Goal: Task Accomplishment & Management: Manage account settings

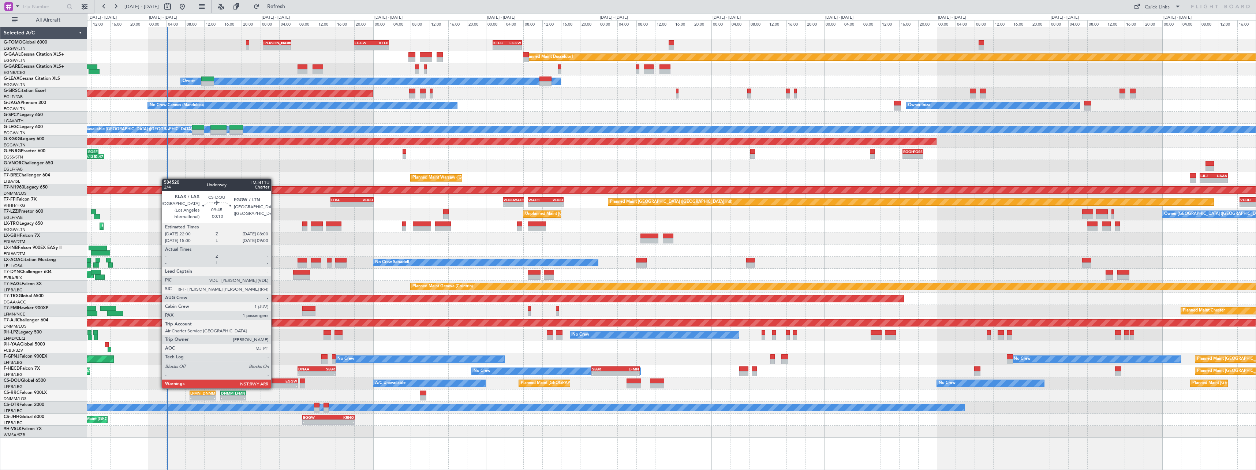
click at [274, 381] on div "EGGW" at bounding box center [285, 381] width 23 height 4
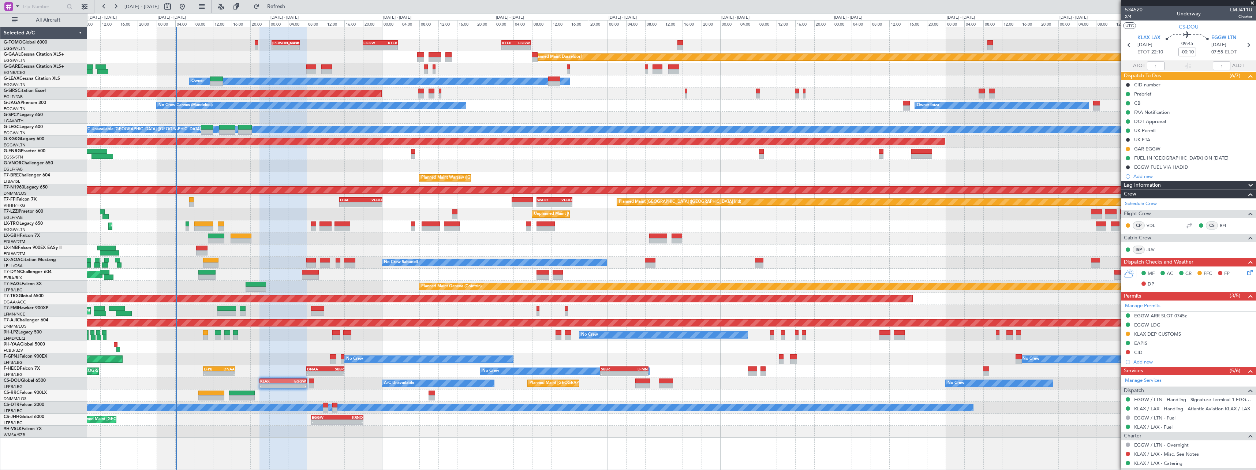
click at [363, 383] on div "A/C Unavailable Planned Maint [GEOGRAPHIC_DATA] ([GEOGRAPHIC_DATA]) No Crew Pla…" at bounding box center [671, 383] width 1168 height 12
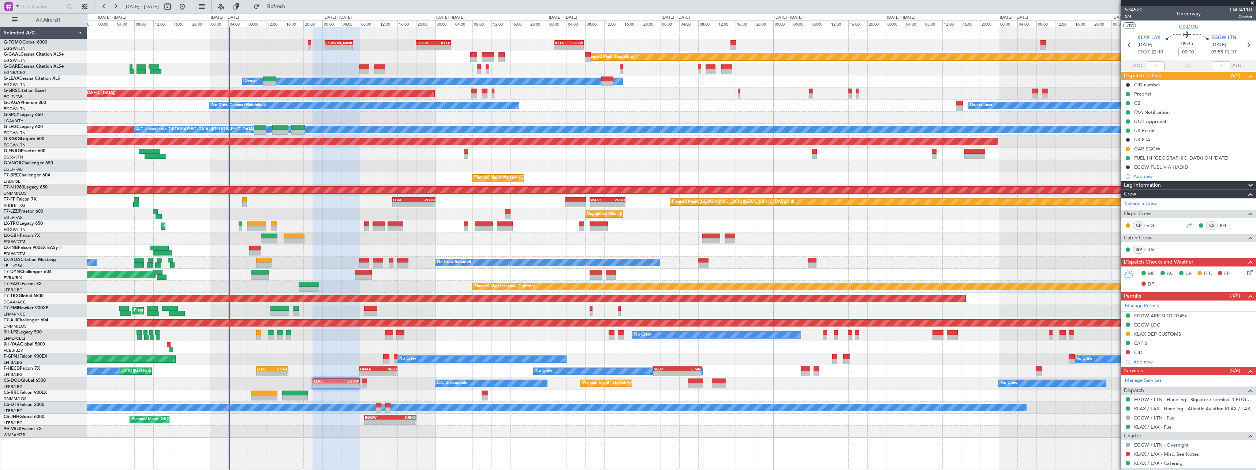
click at [371, 251] on div "Planned Maint Geneva (Cointrin)" at bounding box center [671, 250] width 1168 height 12
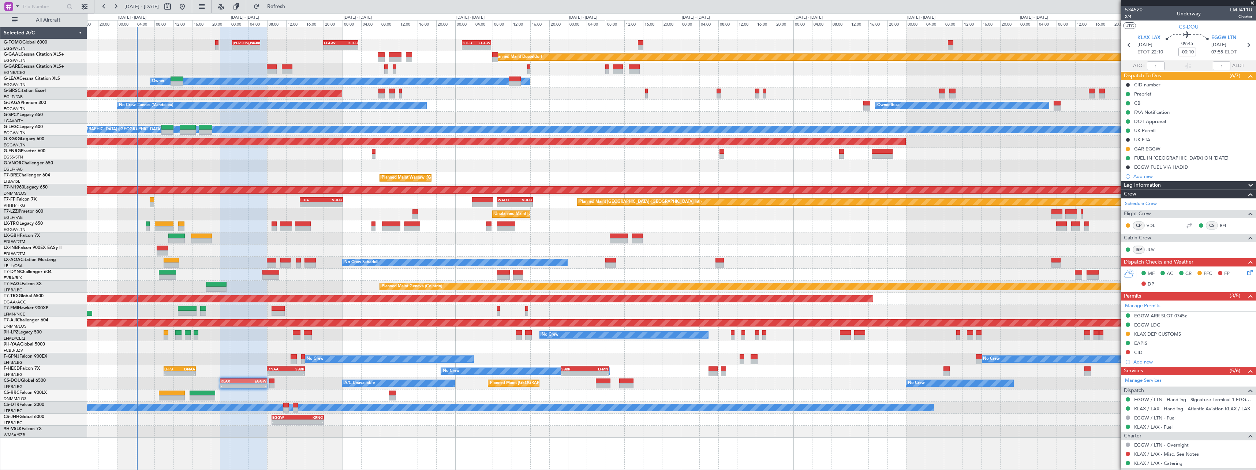
click at [408, 432] on div at bounding box center [671, 431] width 1168 height 12
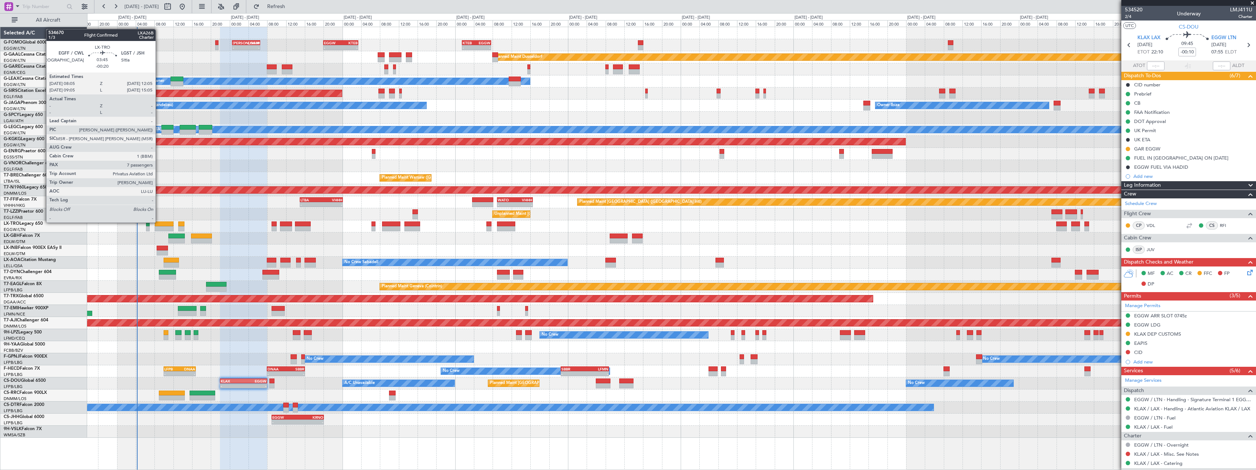
click at [159, 222] on div at bounding box center [164, 223] width 19 height 5
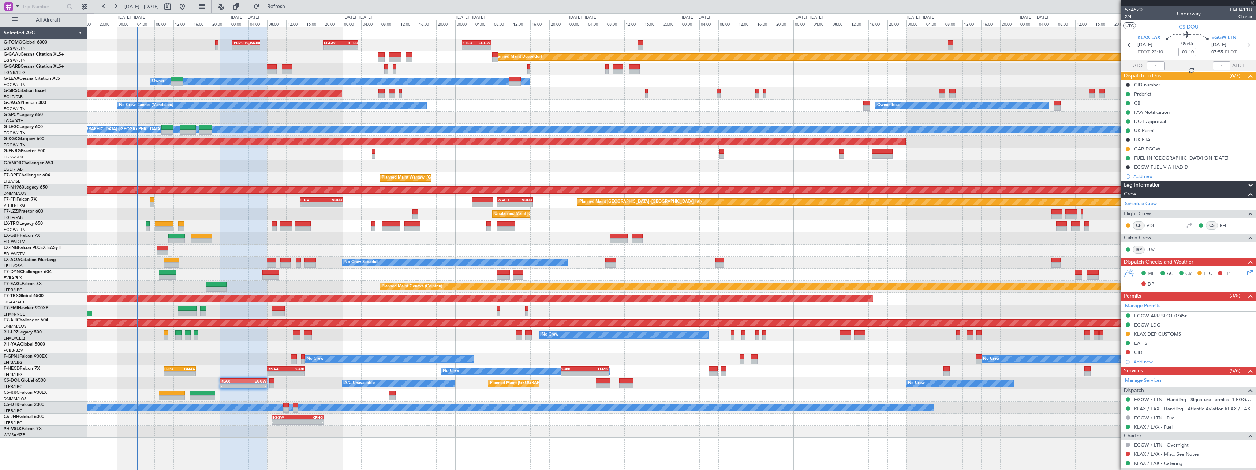
type input "-00:20"
type input "7"
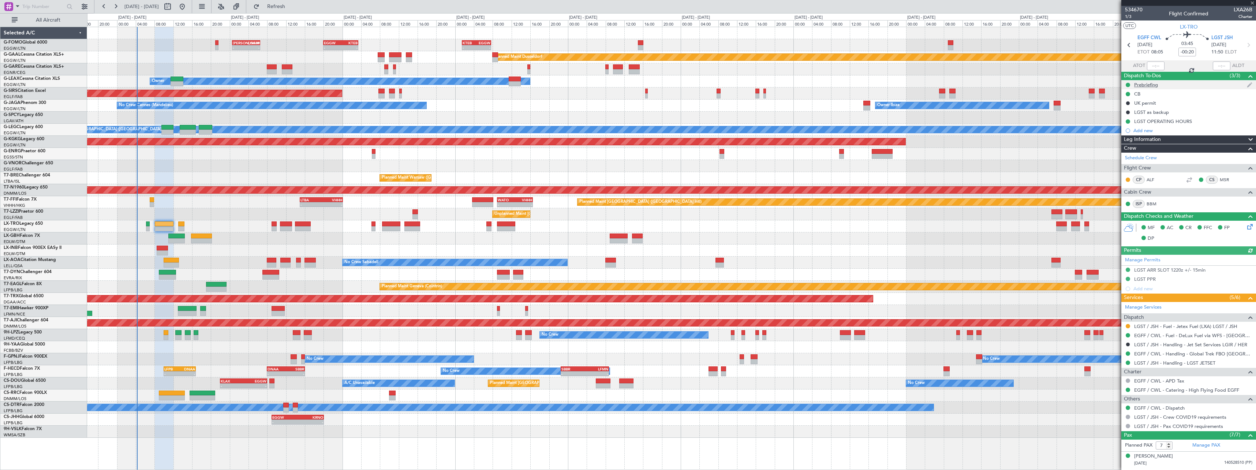
click at [1161, 82] on div "Prebriefing" at bounding box center [1188, 84] width 135 height 9
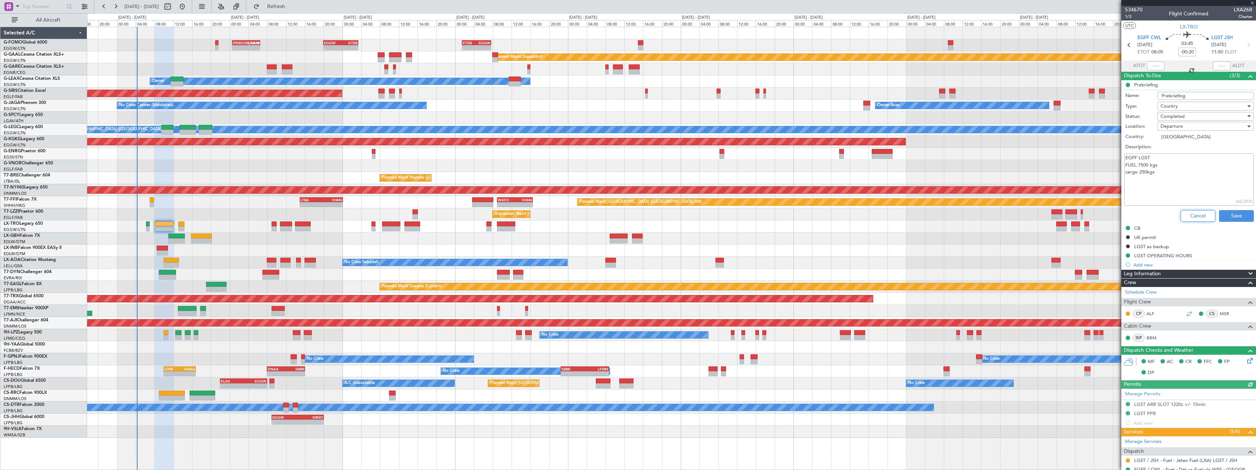
drag, startPoint x: 1189, startPoint y: 213, endPoint x: 1122, endPoint y: 213, distance: 67.0
click at [1189, 213] on button "Cancel" at bounding box center [1197, 216] width 35 height 12
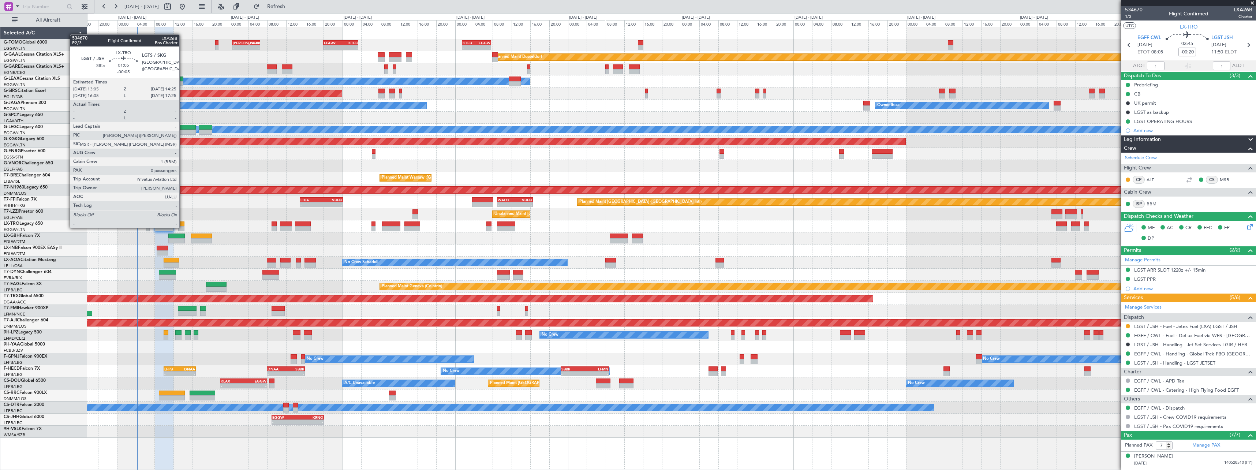
click at [183, 227] on div at bounding box center [181, 228] width 7 height 5
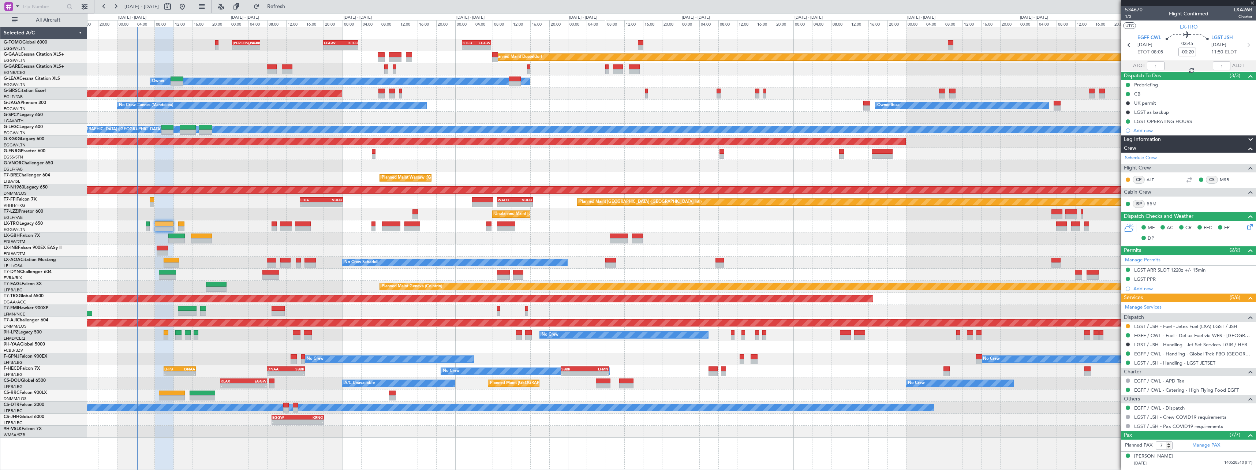
type input "-00:05"
type input "0"
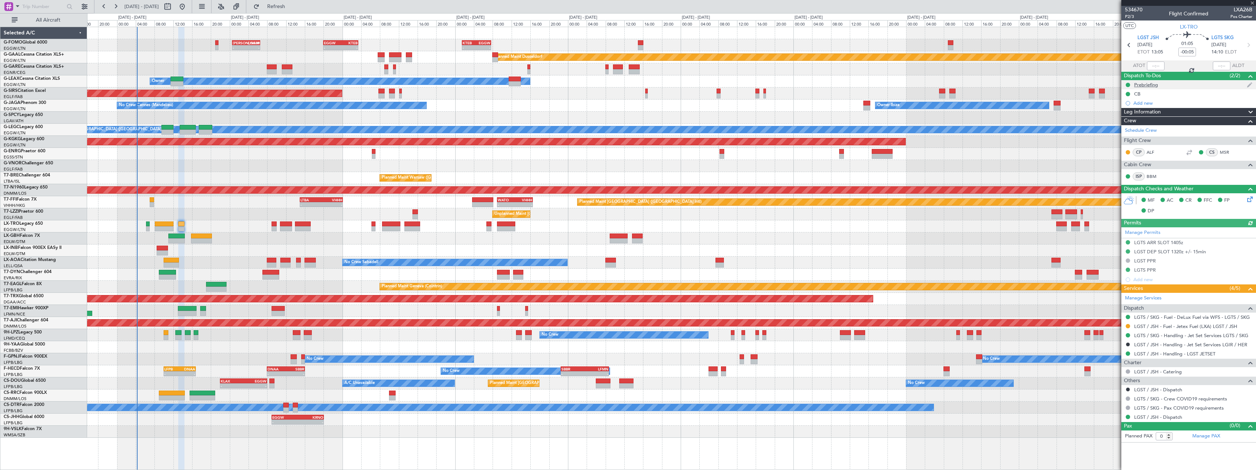
click at [1152, 86] on div "Prebriefing" at bounding box center [1146, 85] width 24 height 6
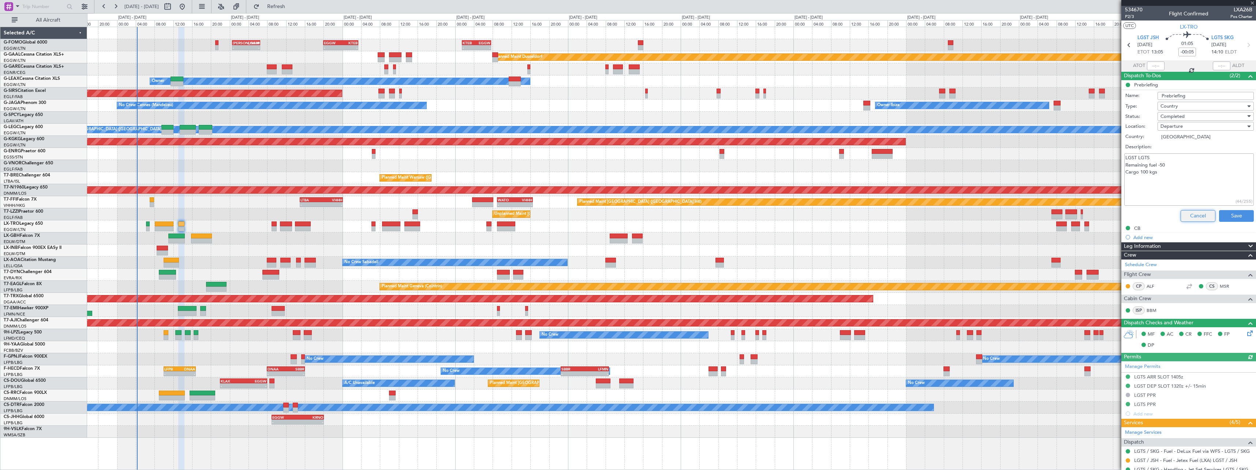
click at [1184, 214] on button "Cancel" at bounding box center [1197, 216] width 35 height 12
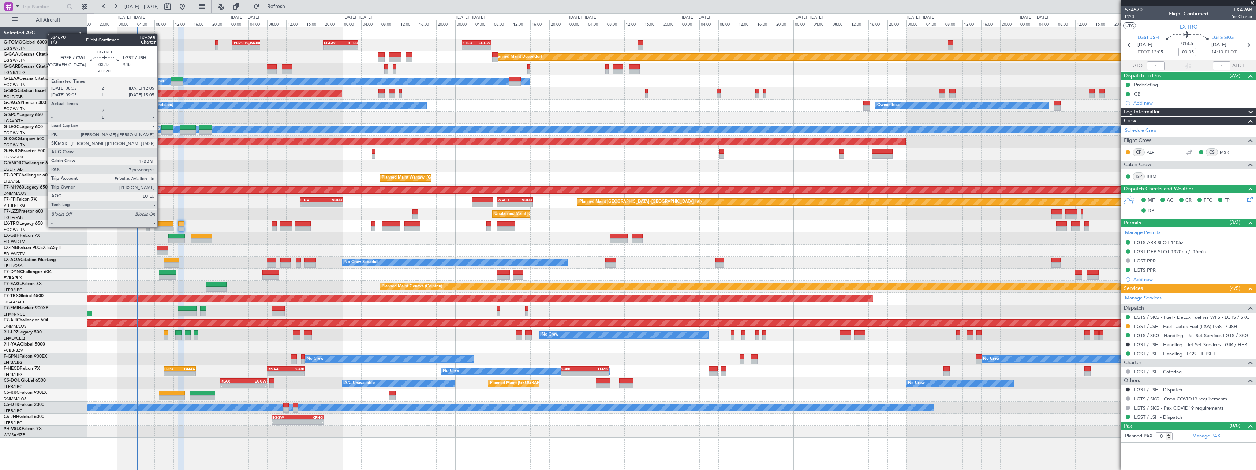
click at [161, 226] on div at bounding box center [164, 228] width 19 height 5
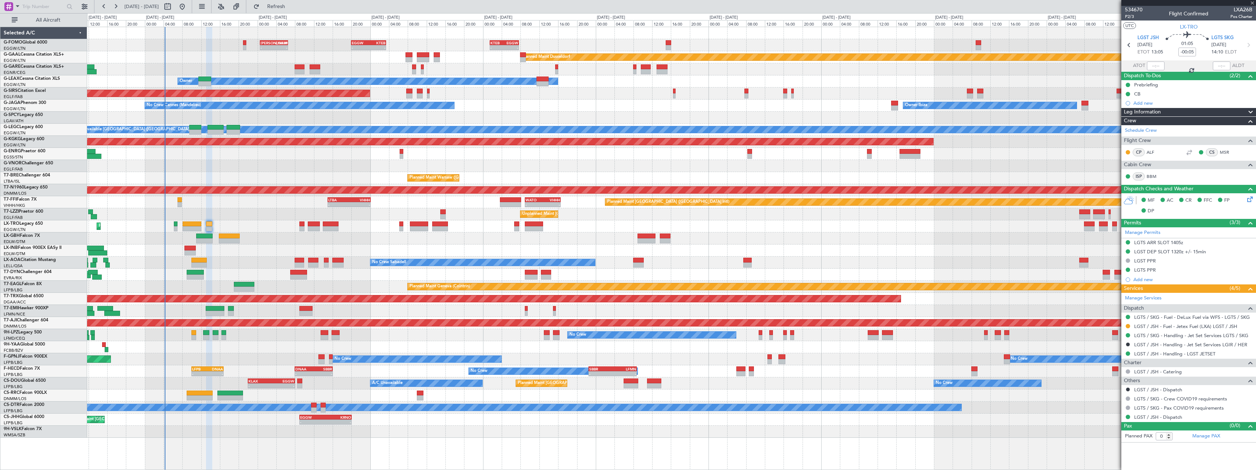
click at [256, 221] on div "Planned Maint [GEOGRAPHIC_DATA] ([GEOGRAPHIC_DATA])" at bounding box center [671, 226] width 1168 height 12
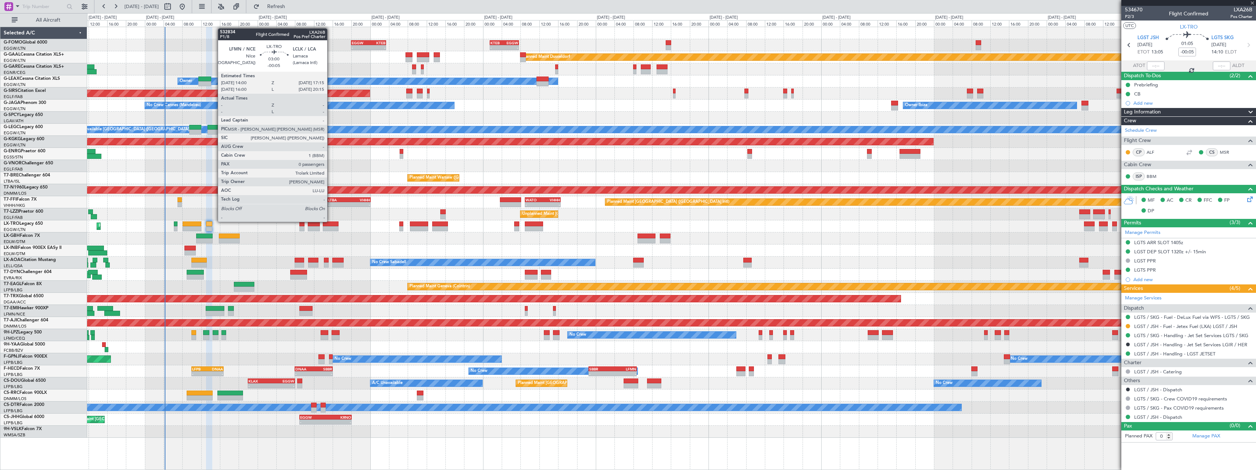
type input "-00:20"
type input "7"
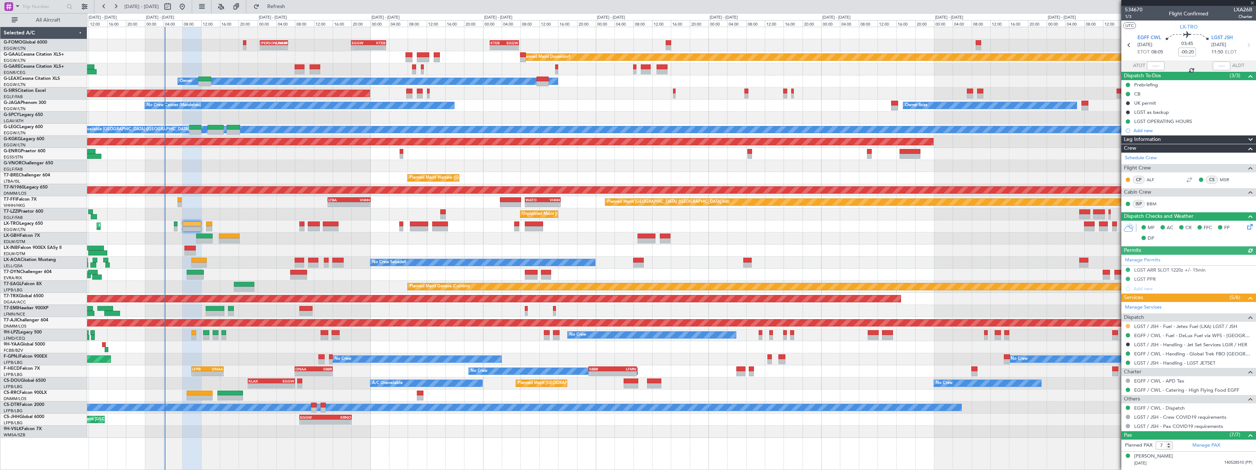
click at [1129, 325] on button at bounding box center [1127, 326] width 4 height 4
click at [1109, 336] on span "Not Required" at bounding box center [1109, 336] width 29 height 7
click at [251, 211] on div "Owner [GEOGRAPHIC_DATA] ([GEOGRAPHIC_DATA]) Unplanned Maint [GEOGRAPHIC_DATA] (…" at bounding box center [671, 214] width 1168 height 12
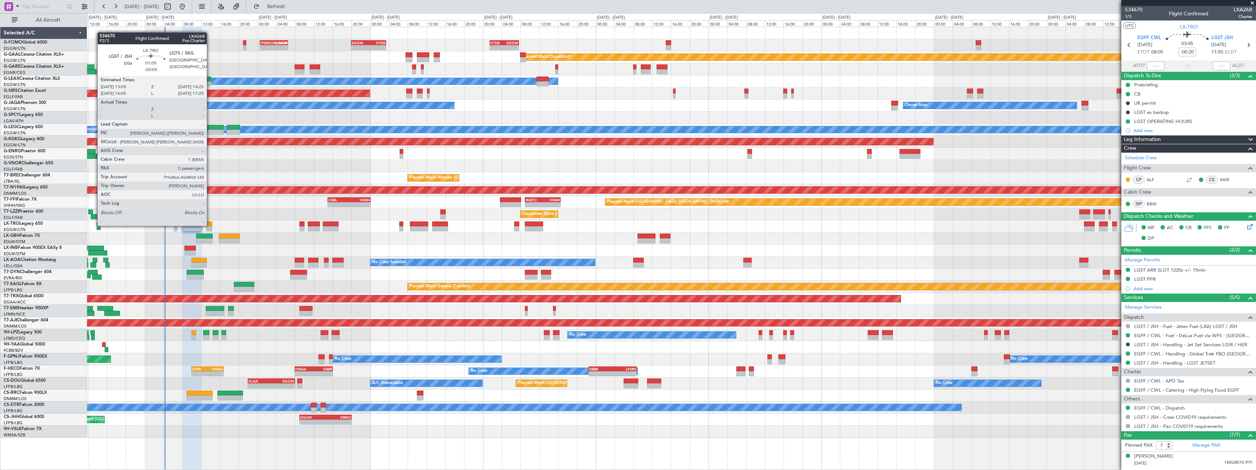
click at [210, 225] on div at bounding box center [209, 223] width 7 height 5
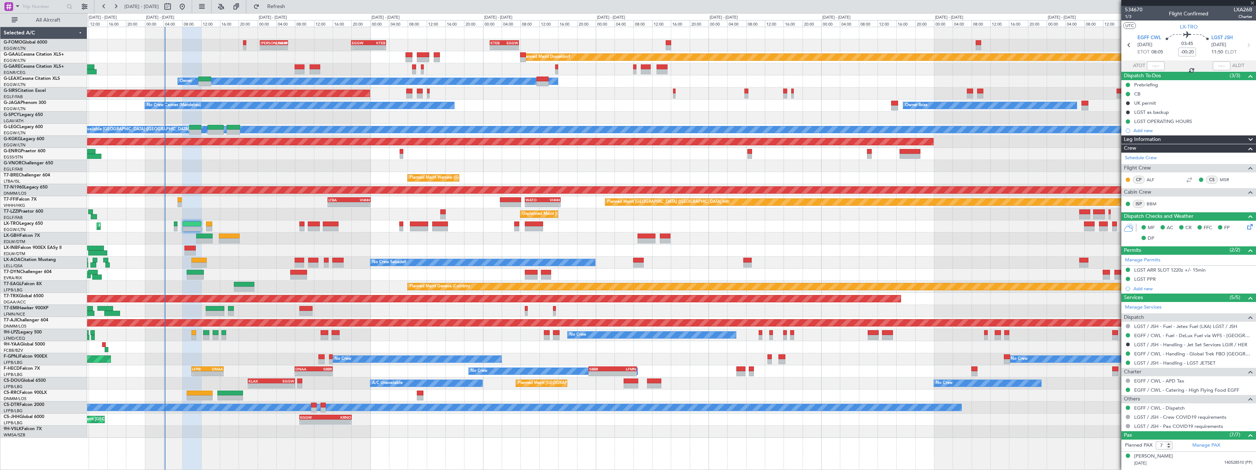
type input "-00:05"
type input "0"
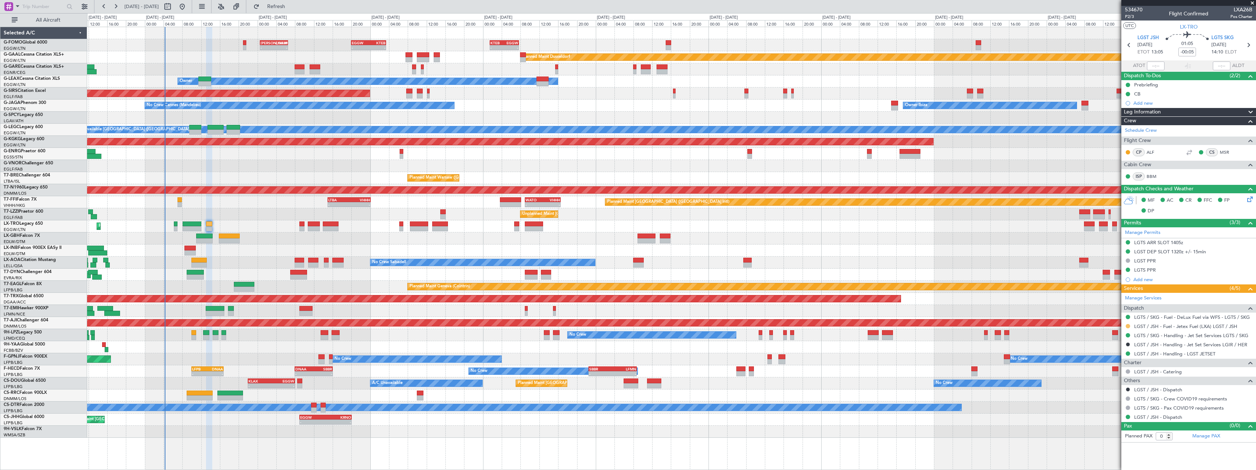
click at [1126, 325] on button at bounding box center [1127, 326] width 4 height 4
drag, startPoint x: 1118, startPoint y: 336, endPoint x: 1118, endPoint y: 348, distance: 11.7
click at [1118, 336] on span "Not Required" at bounding box center [1109, 336] width 29 height 7
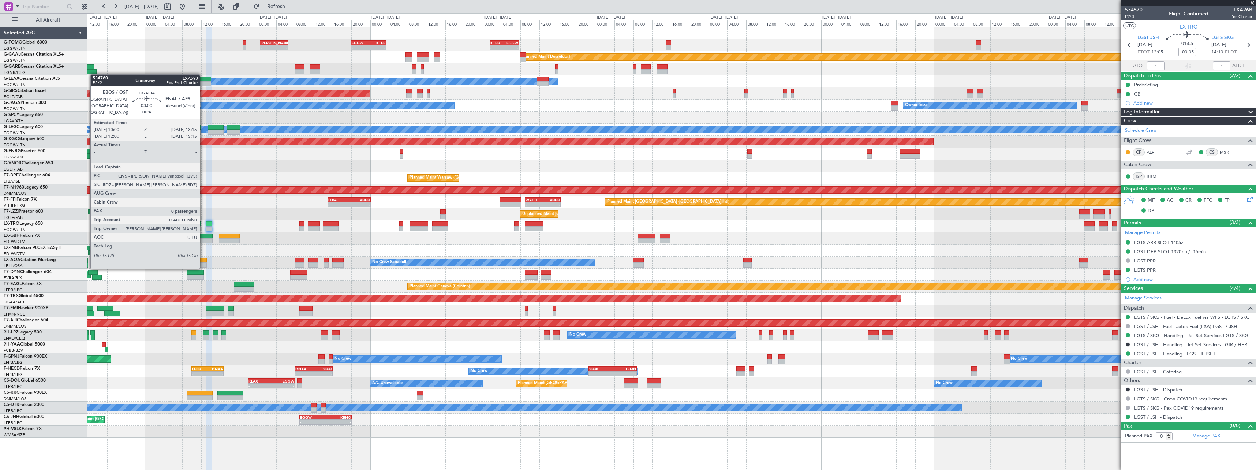
click at [203, 267] on div at bounding box center [198, 264] width 15 height 5
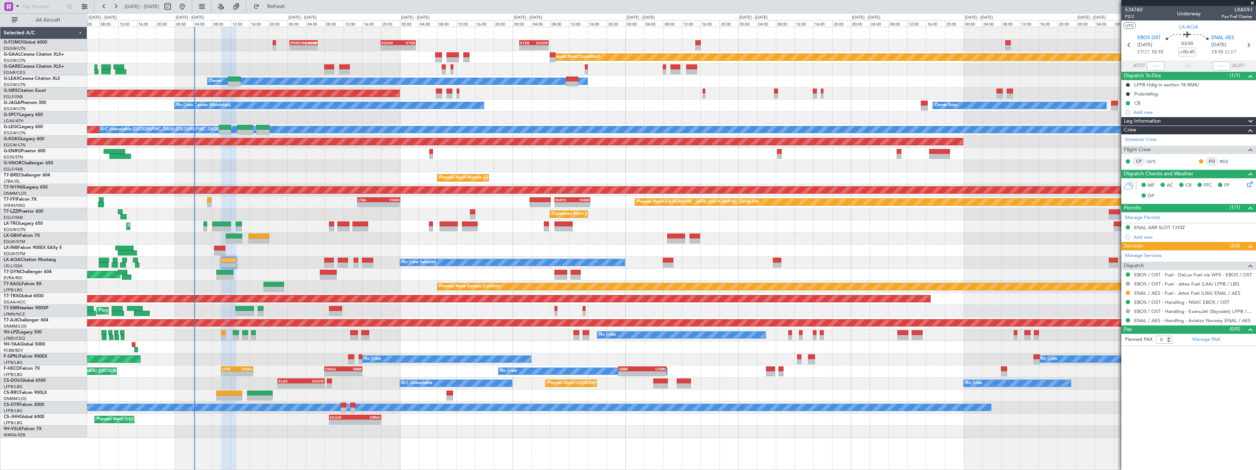
click at [206, 372] on div "Planned Maint [GEOGRAPHIC_DATA] ([GEOGRAPHIC_DATA]) No Crew - - LFPB 10:00 Z DN…" at bounding box center [671, 371] width 1168 height 12
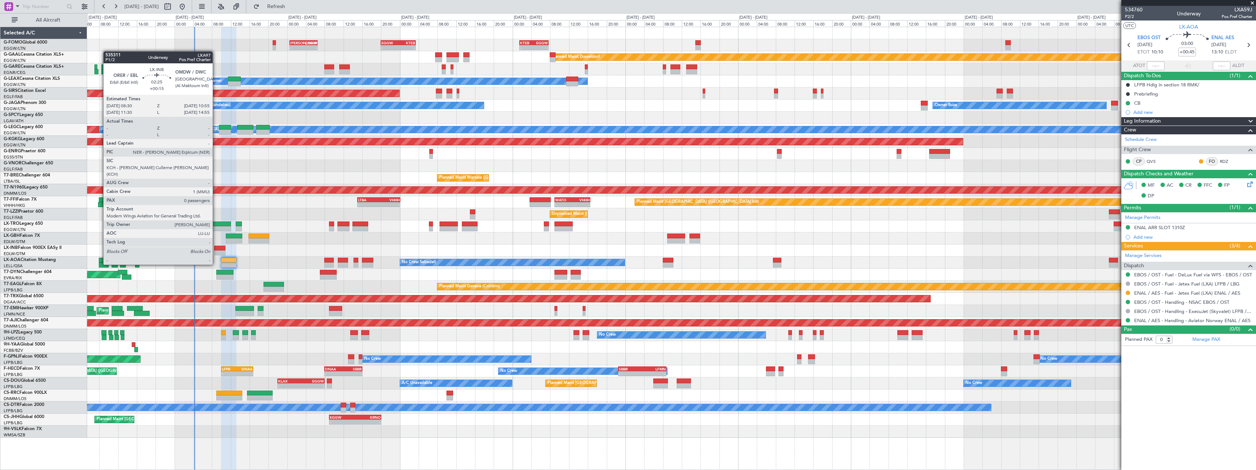
click at [216, 251] on div at bounding box center [220, 252] width 12 height 5
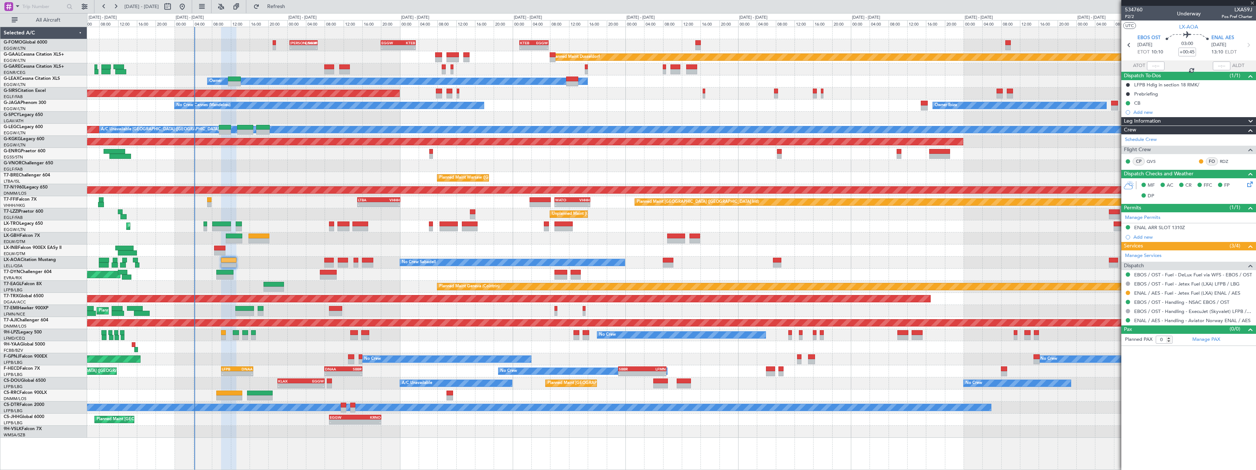
type input "+00:15"
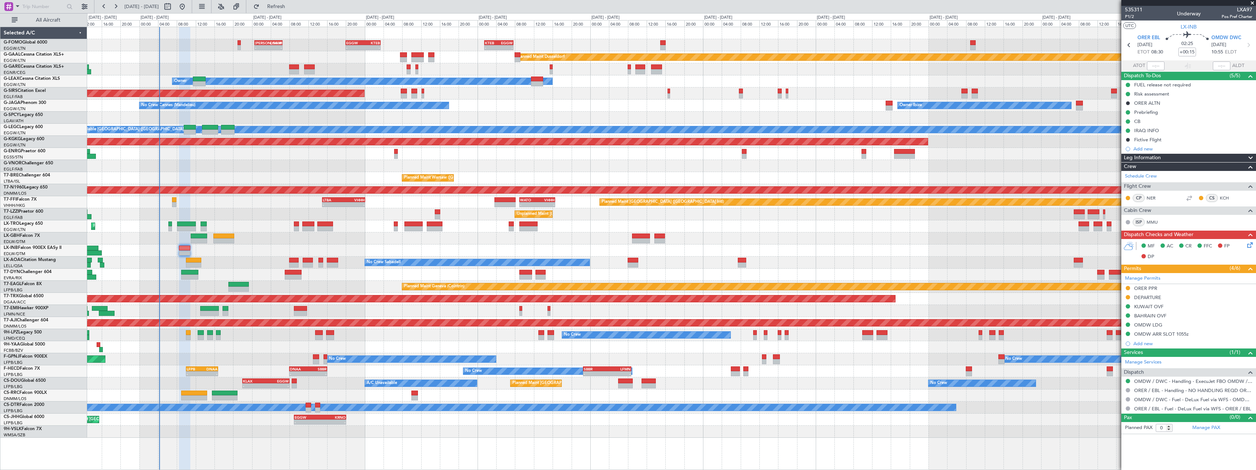
click at [693, 380] on div "Planned Maint [GEOGRAPHIC_DATA] ([GEOGRAPHIC_DATA]) No Crew A/C Unavailable Pla…" at bounding box center [671, 383] width 1168 height 12
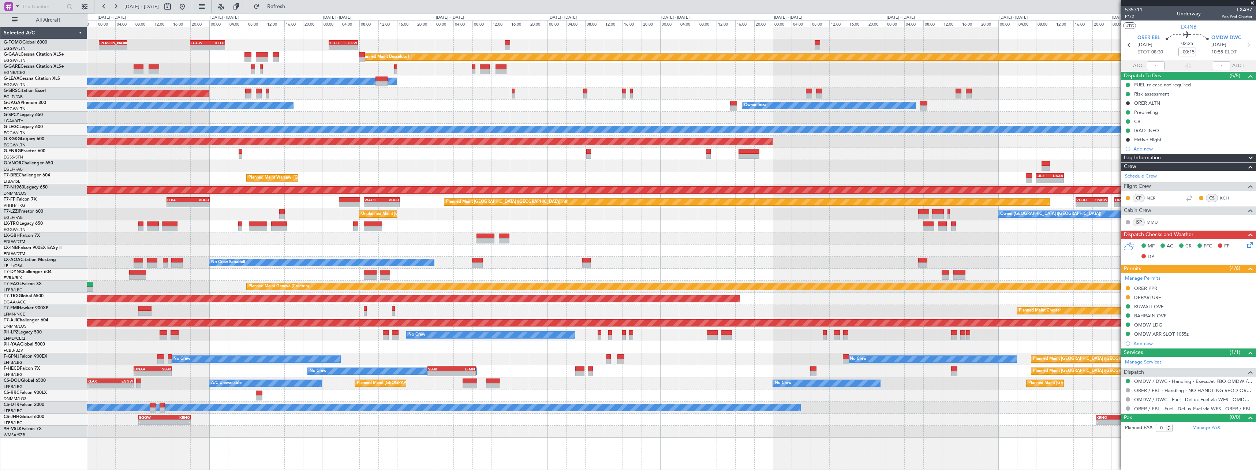
click at [901, 332] on div "No Crew No Crew" at bounding box center [671, 335] width 1168 height 12
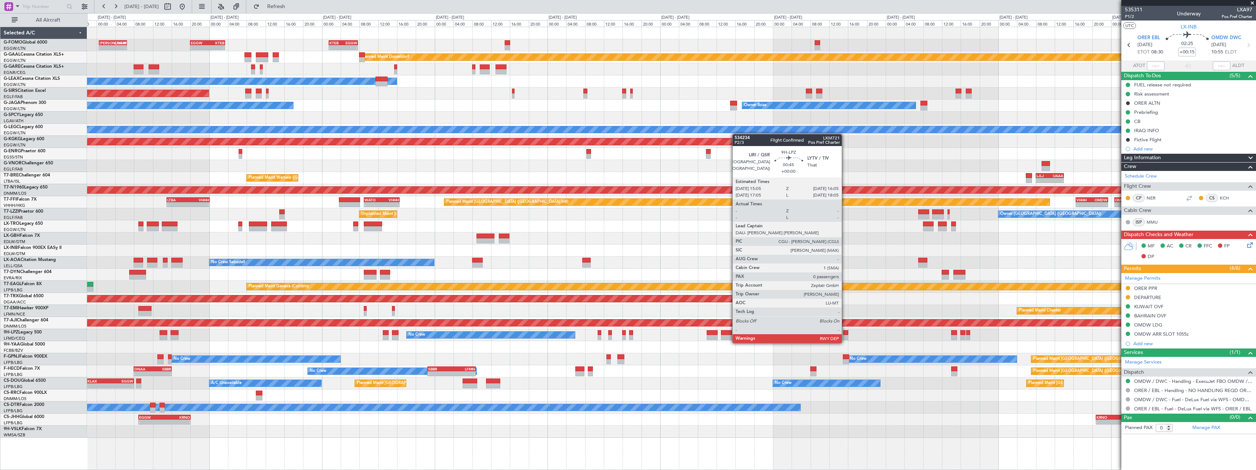
click at [844, 335] on div at bounding box center [845, 337] width 5 height 5
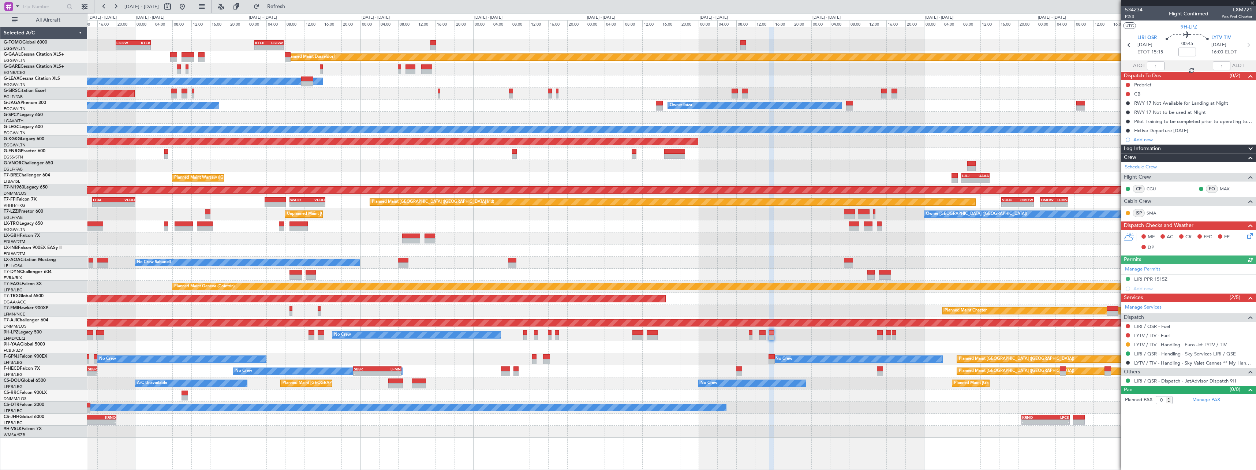
click at [865, 340] on div "No Crew No Crew" at bounding box center [671, 335] width 1168 height 12
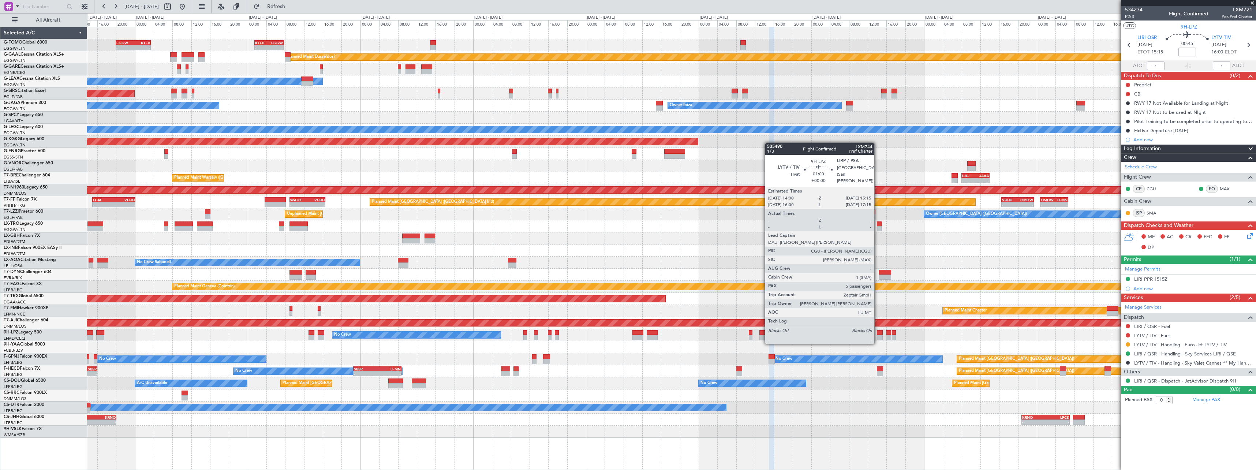
click at [877, 335] on div at bounding box center [880, 337] width 6 height 5
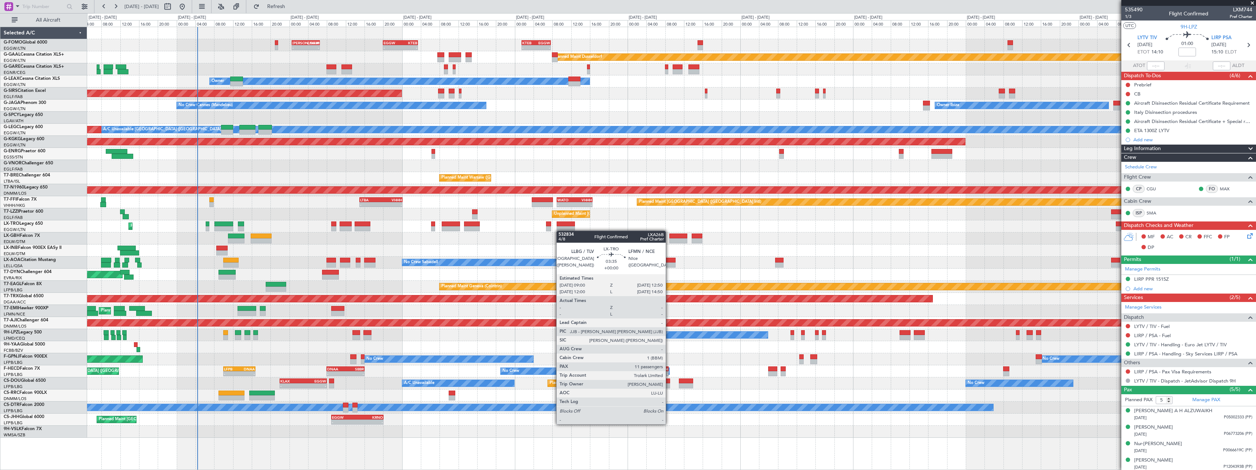
click at [560, 230] on div "Planned Maint [GEOGRAPHIC_DATA] ([GEOGRAPHIC_DATA])" at bounding box center [671, 226] width 1168 height 12
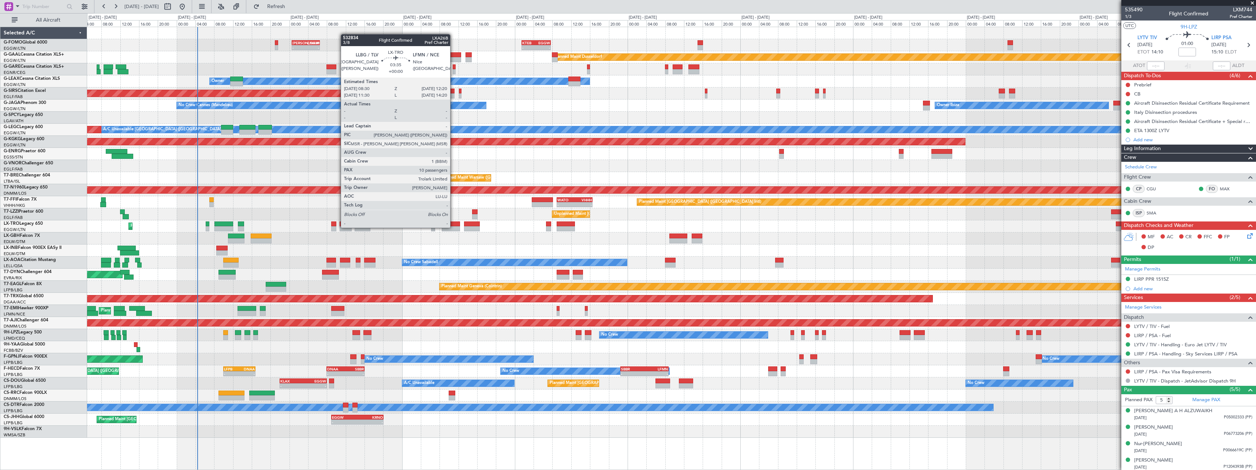
click at [453, 227] on div at bounding box center [451, 228] width 18 height 5
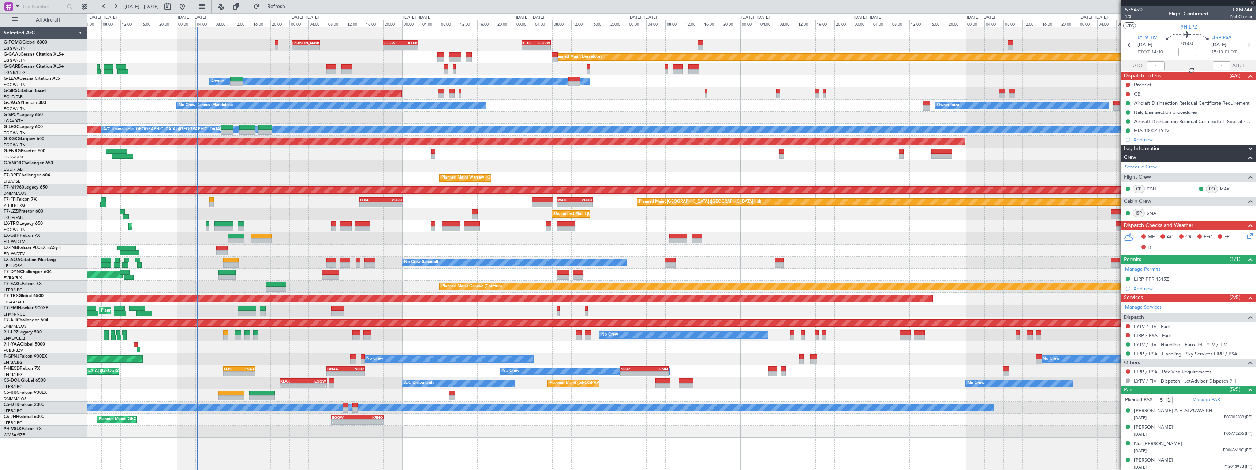
type input "10"
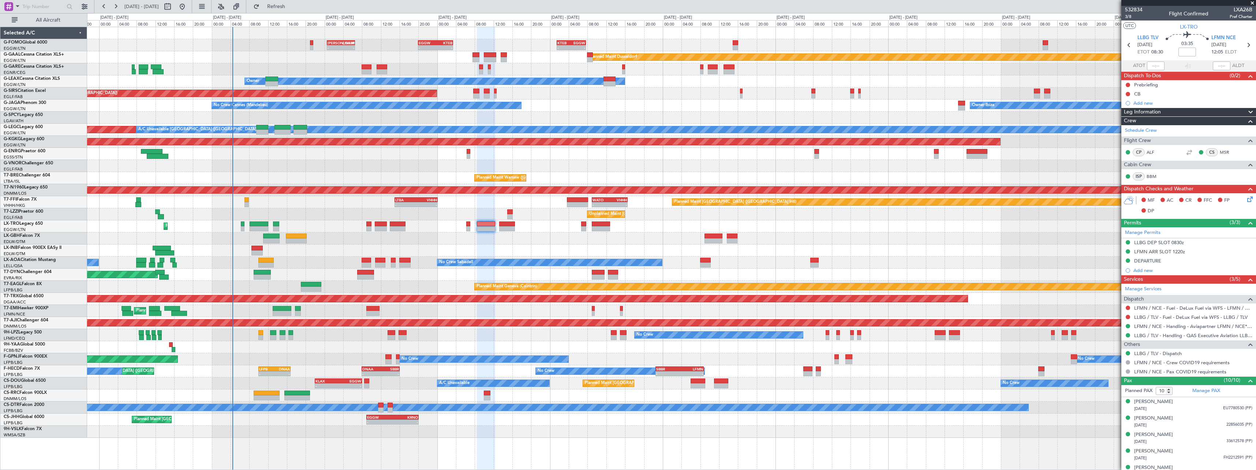
click at [426, 241] on div "Planned Maint Nice ([GEOGRAPHIC_DATA]) Unplanned Maint [GEOGRAPHIC_DATA] ([GEOG…" at bounding box center [671, 238] width 1168 height 12
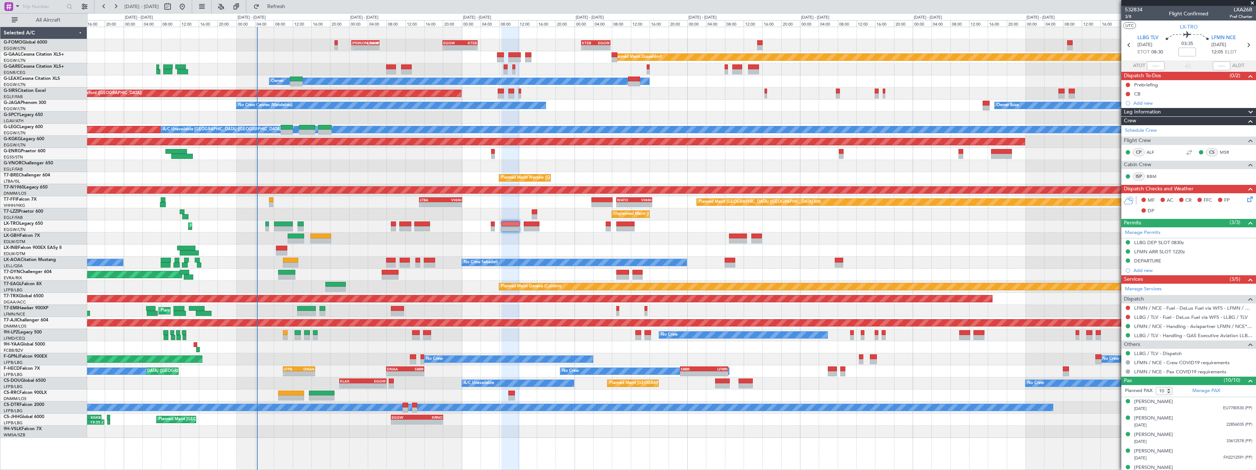
click at [313, 256] on div "Planned Maint Geneva (Cointrin)" at bounding box center [671, 250] width 1168 height 12
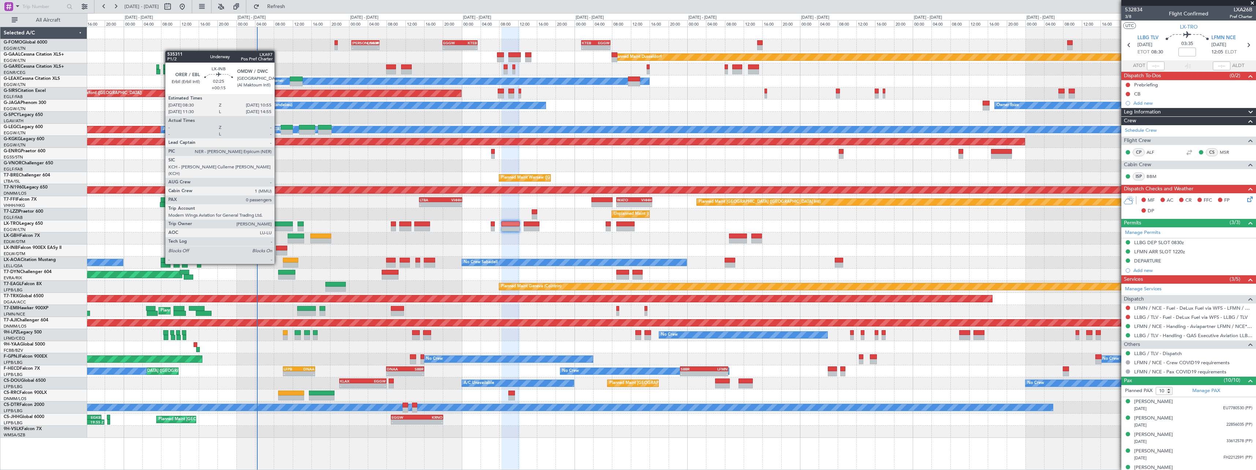
click at [278, 250] on div at bounding box center [282, 247] width 12 height 5
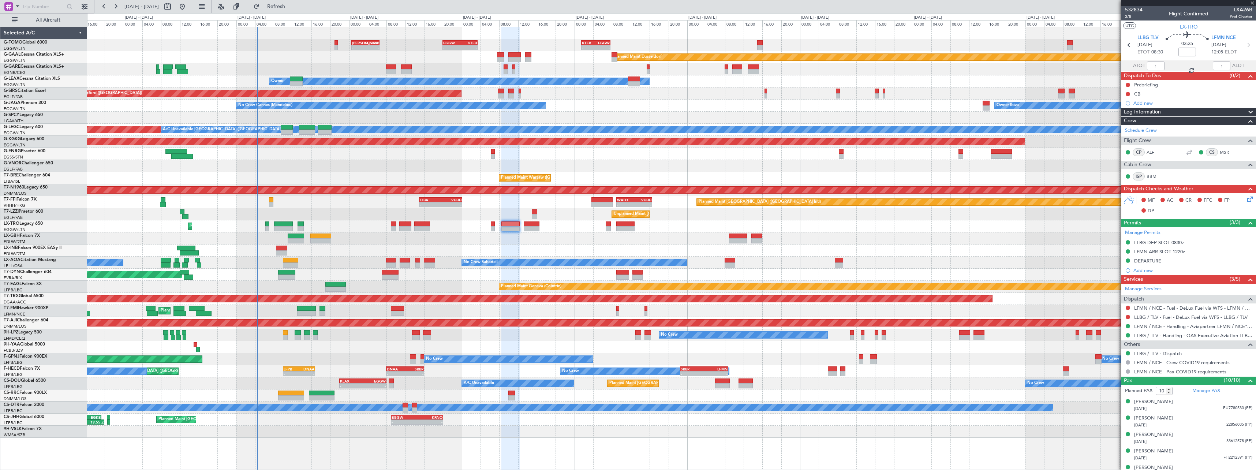
type input "+00:15"
type input "0"
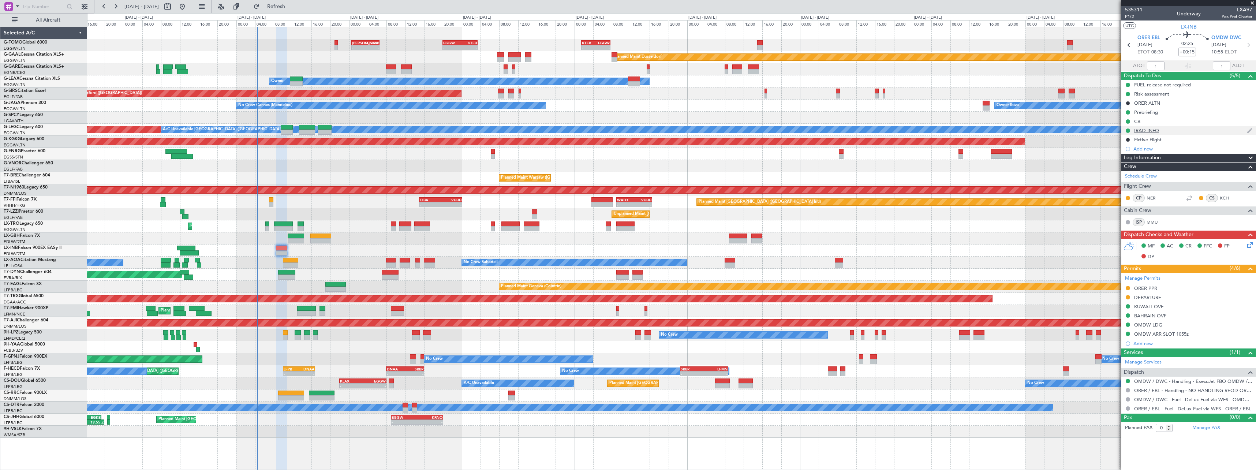
click at [1153, 133] on div "IRAQ INFO" at bounding box center [1146, 130] width 25 height 6
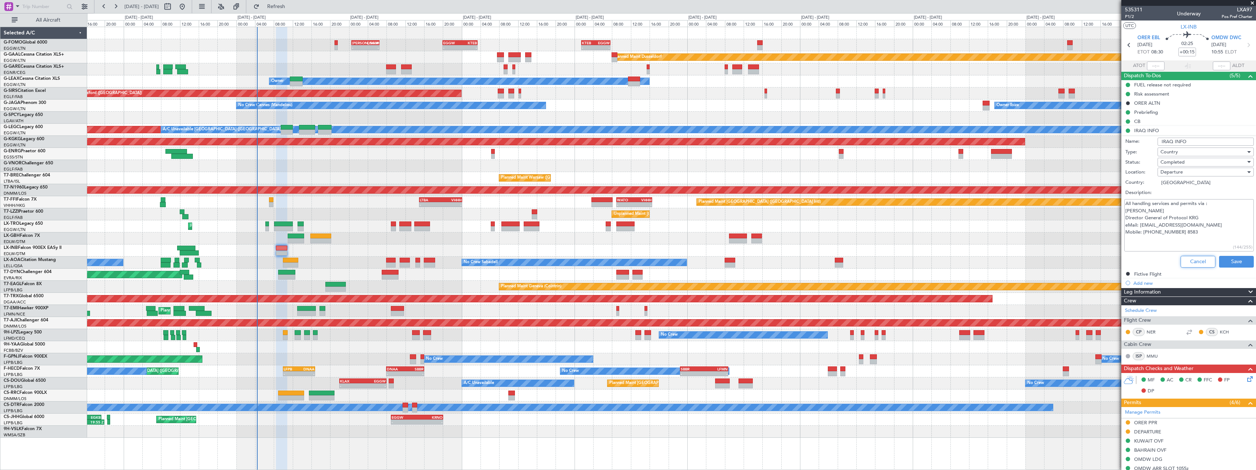
click at [1186, 262] on button "Cancel" at bounding box center [1197, 262] width 35 height 12
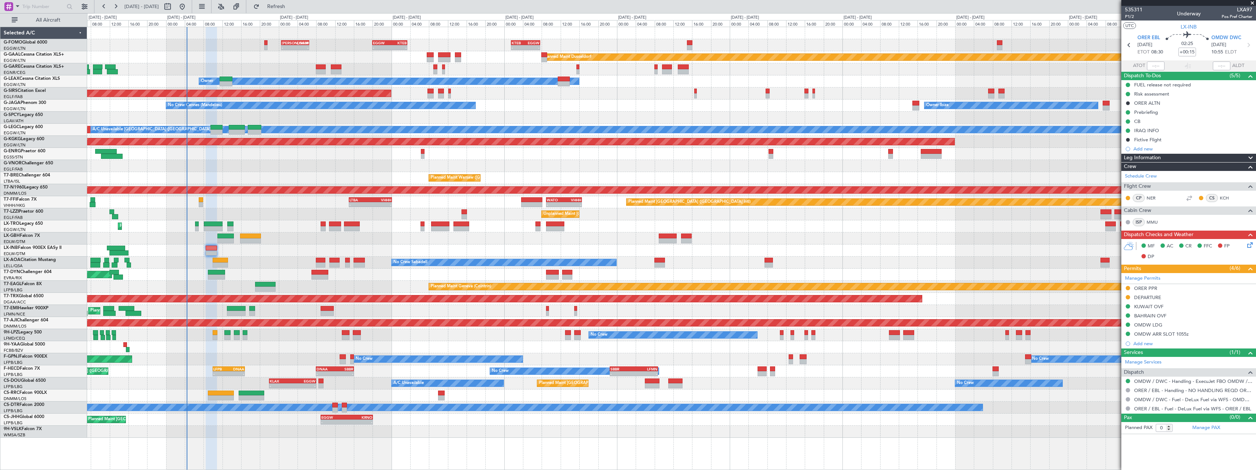
click at [340, 215] on div "Owner [GEOGRAPHIC_DATA] ([GEOGRAPHIC_DATA]) Unplanned Maint [GEOGRAPHIC_DATA] (…" at bounding box center [671, 214] width 1168 height 12
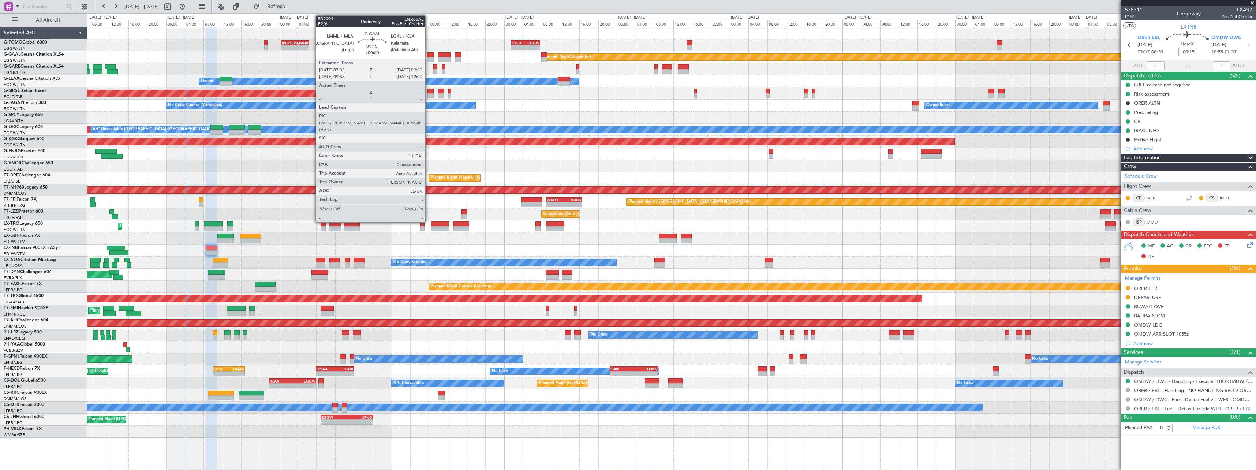
click at [428, 57] on div at bounding box center [430, 54] width 7 height 5
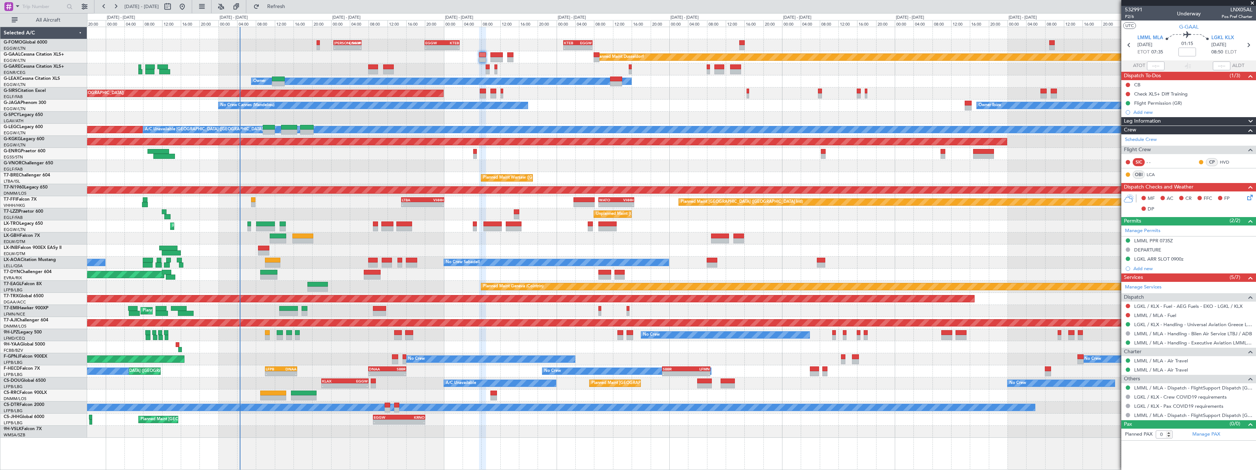
click at [495, 170] on div at bounding box center [671, 166] width 1168 height 12
